Goal: Information Seeking & Learning: Find specific fact

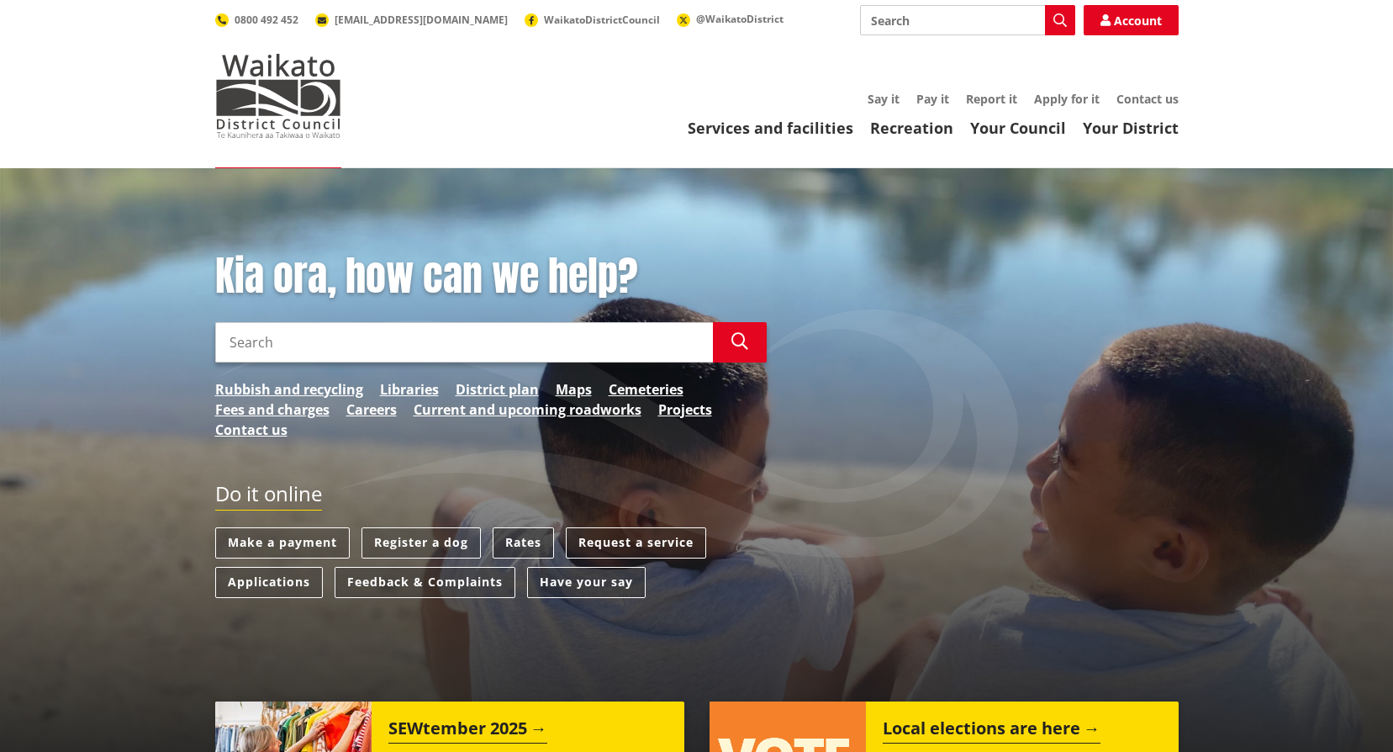
click at [525, 539] on link "Rates" at bounding box center [523, 542] width 61 height 31
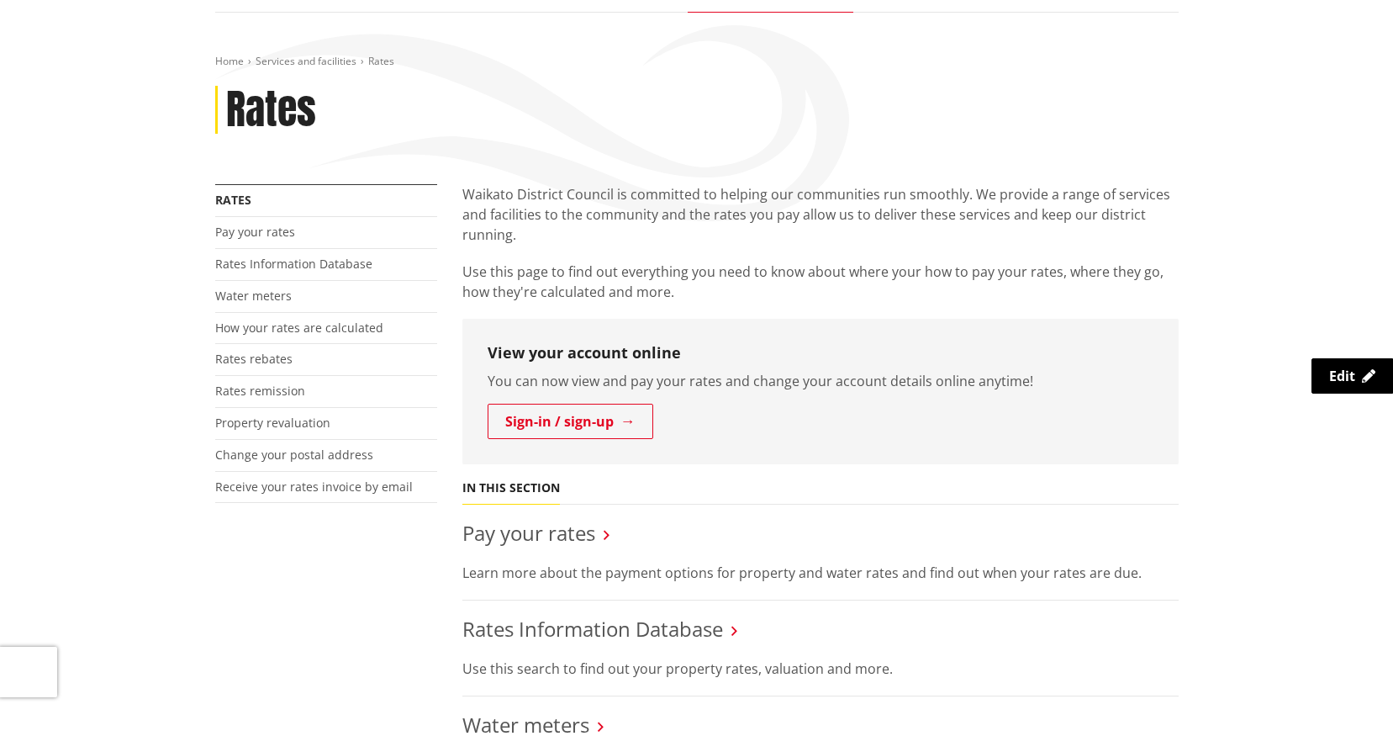
scroll to position [336, 0]
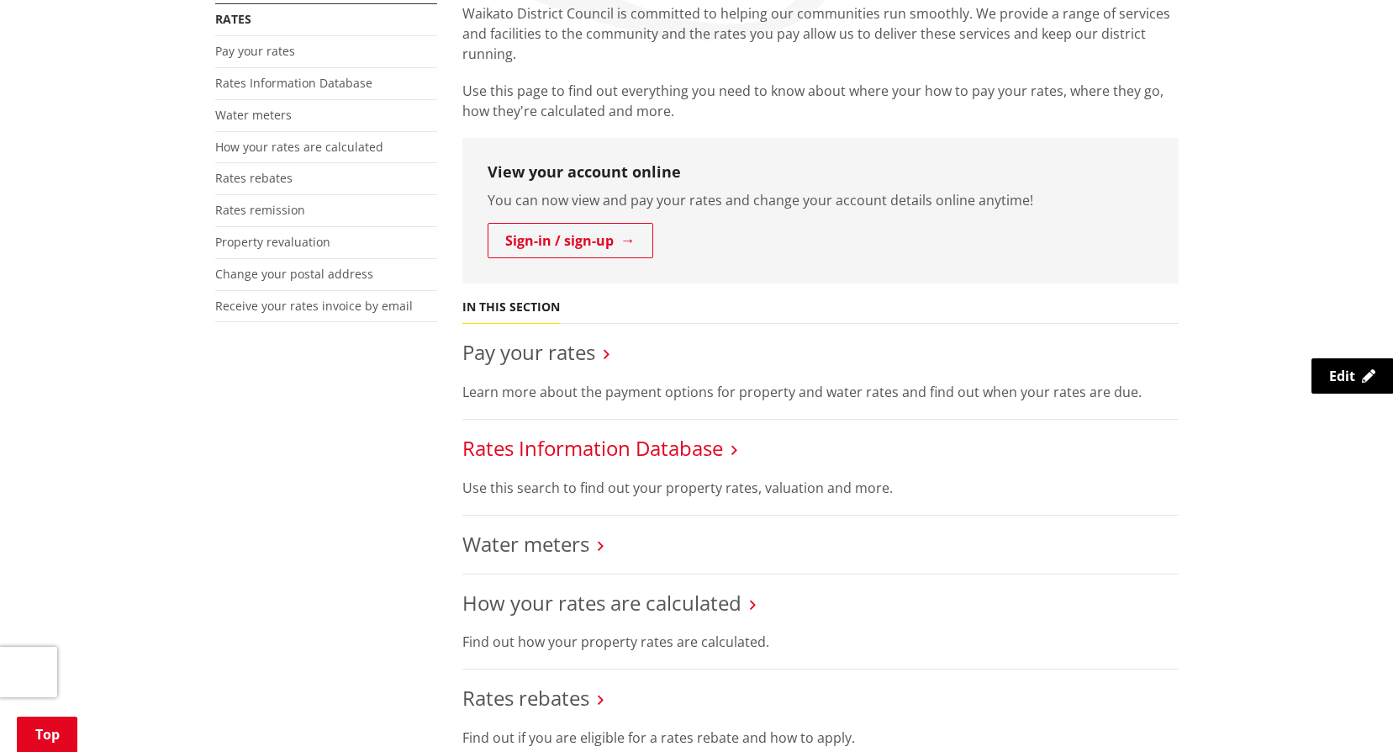
click at [594, 446] on link "Rates Information Database" at bounding box center [592, 448] width 261 height 28
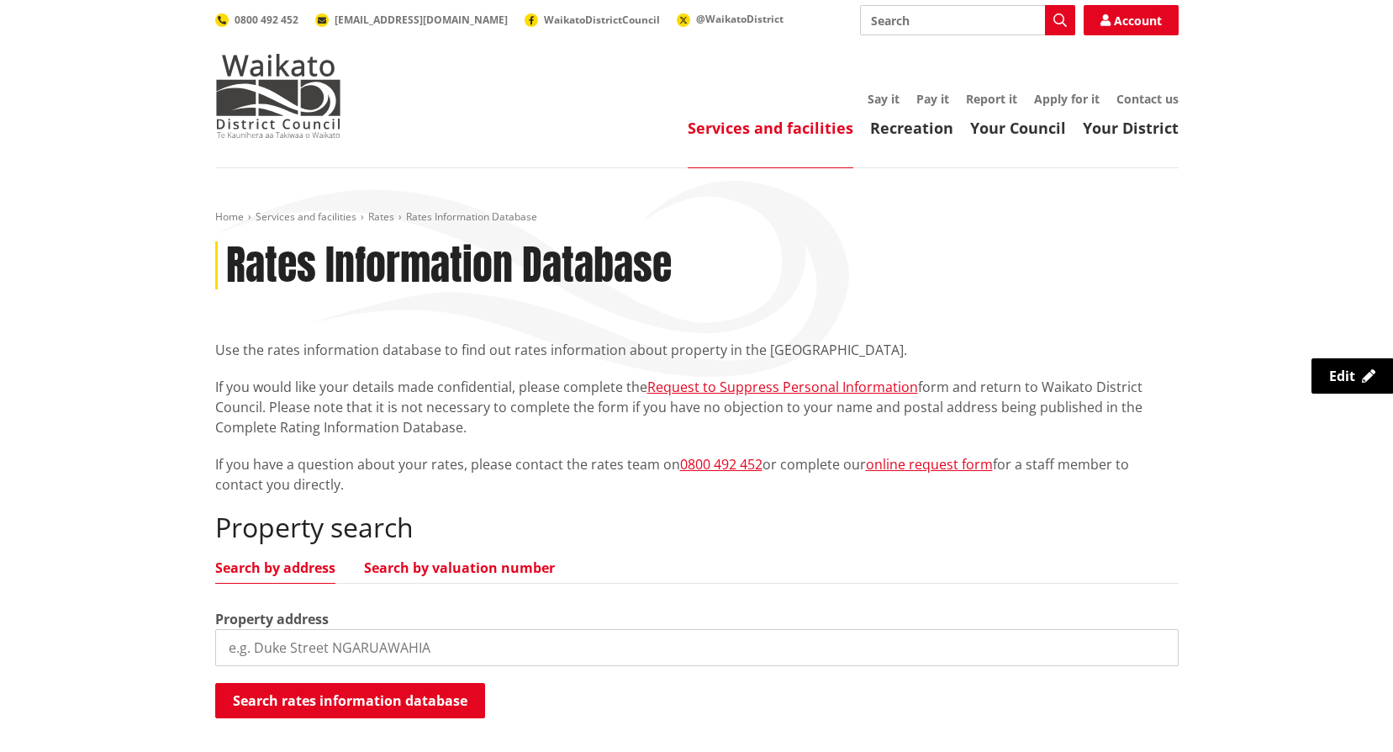
click at [448, 564] on link "Search by valuation number" at bounding box center [459, 567] width 191 height 13
click at [281, 651] on input "search" at bounding box center [696, 647] width 963 height 37
type input "04321/297.00"
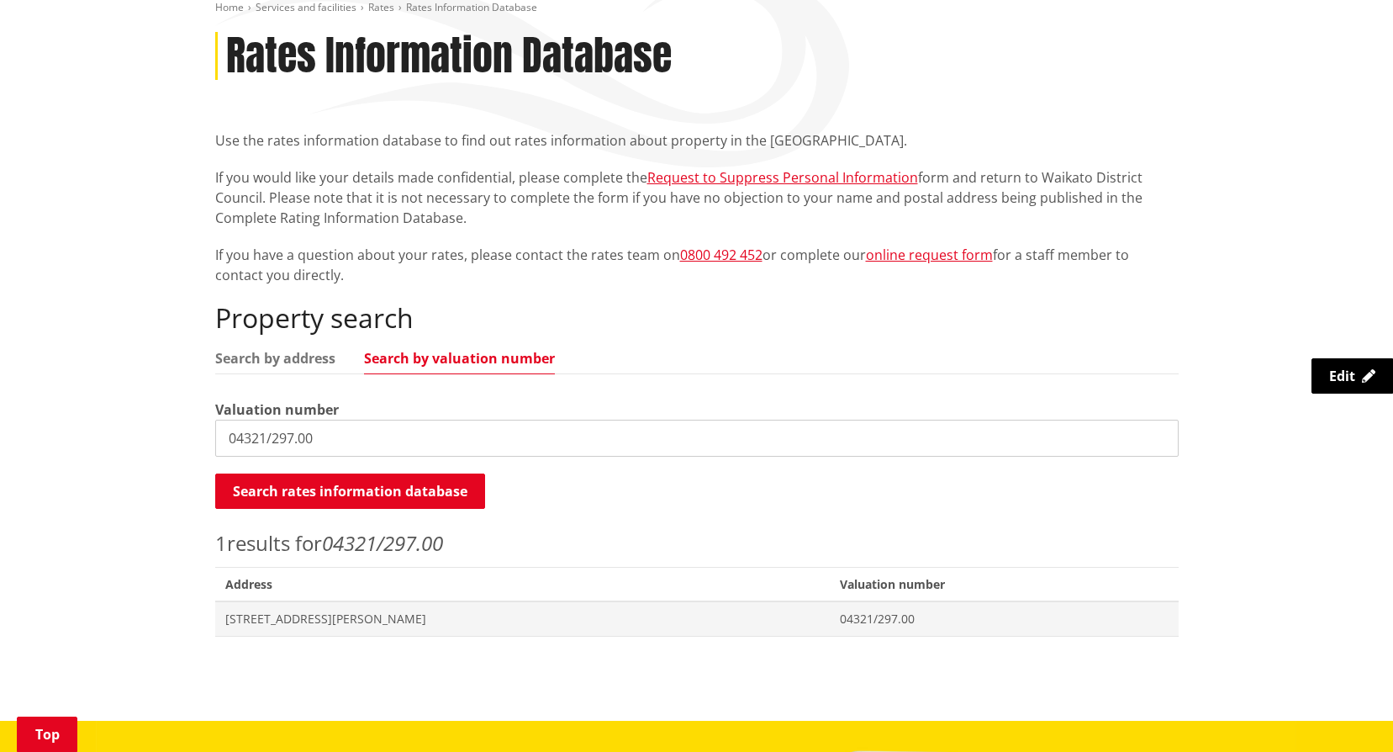
scroll to position [252, 0]
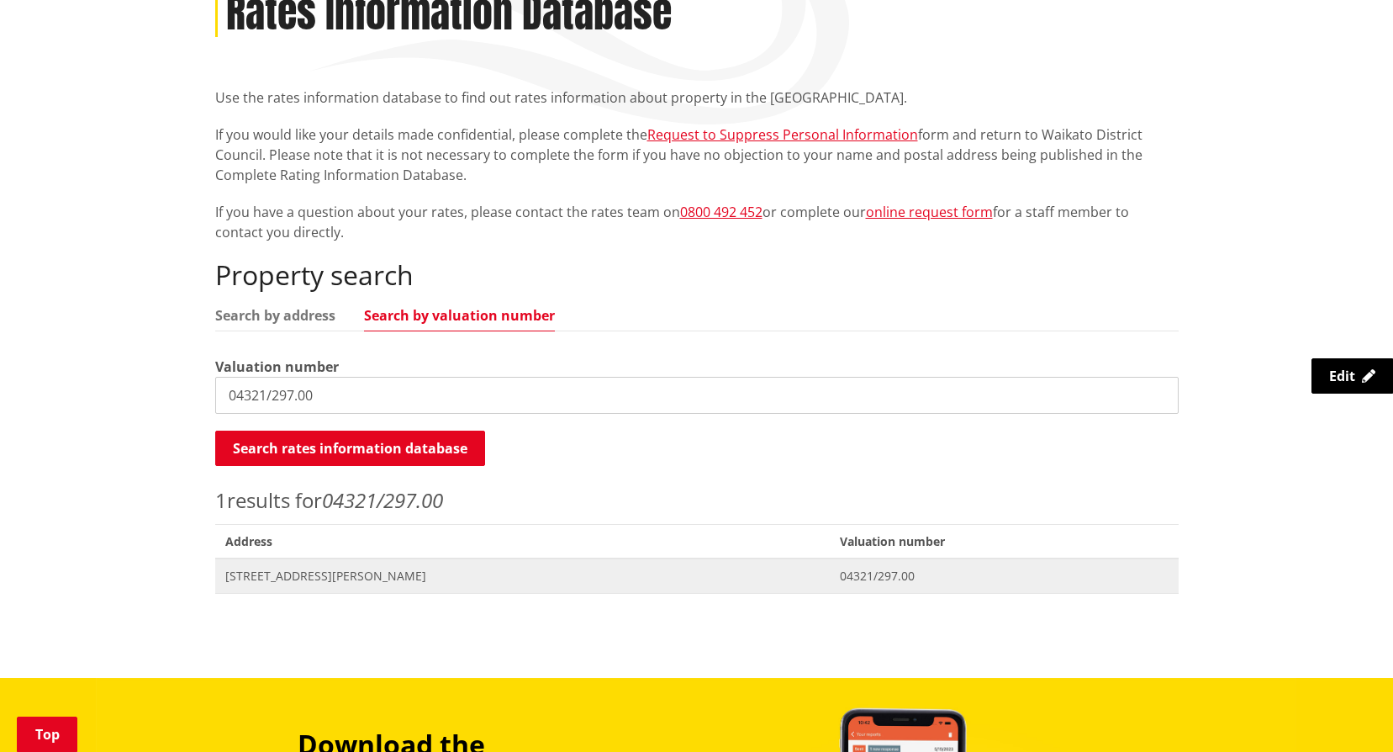
click at [324, 578] on span "137 Russell Road HUNTLY" at bounding box center [522, 575] width 595 height 17
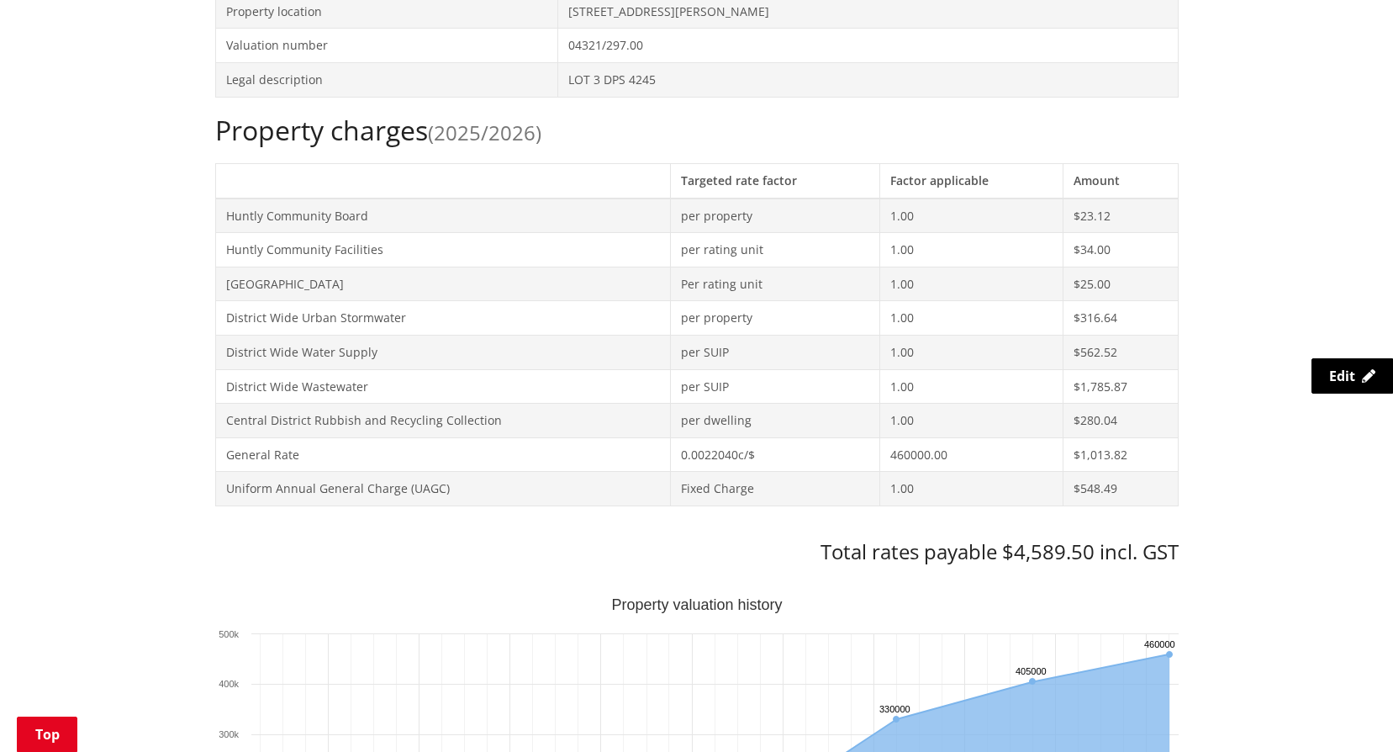
scroll to position [673, 0]
